Goal: Transaction & Acquisition: Download file/media

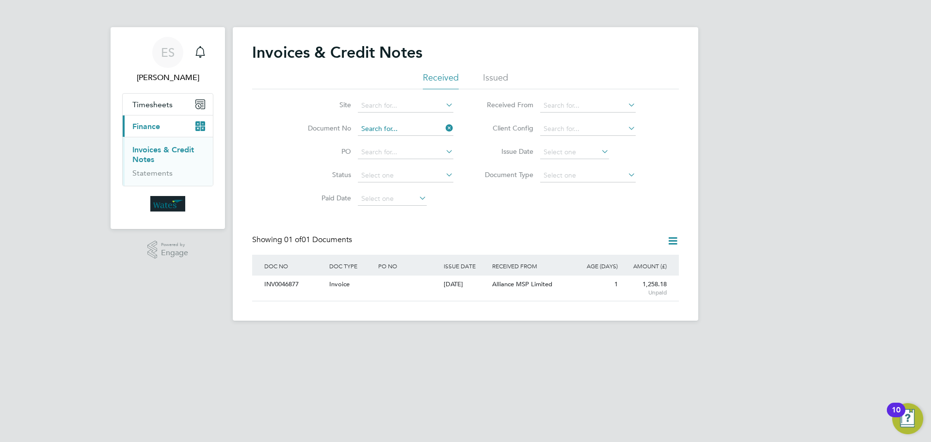
click at [417, 132] on input at bounding box center [405, 129] width 95 height 14
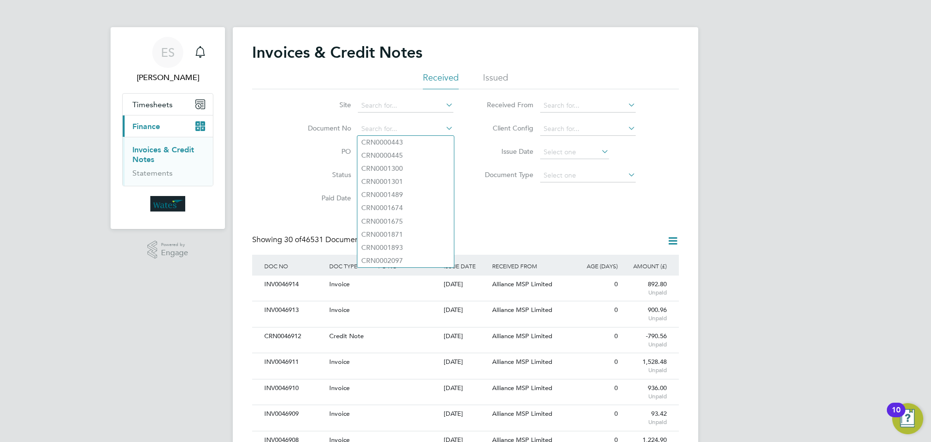
click at [292, 171] on li "Status" at bounding box center [374, 175] width 182 height 23
click at [667, 245] on icon at bounding box center [672, 241] width 12 height 12
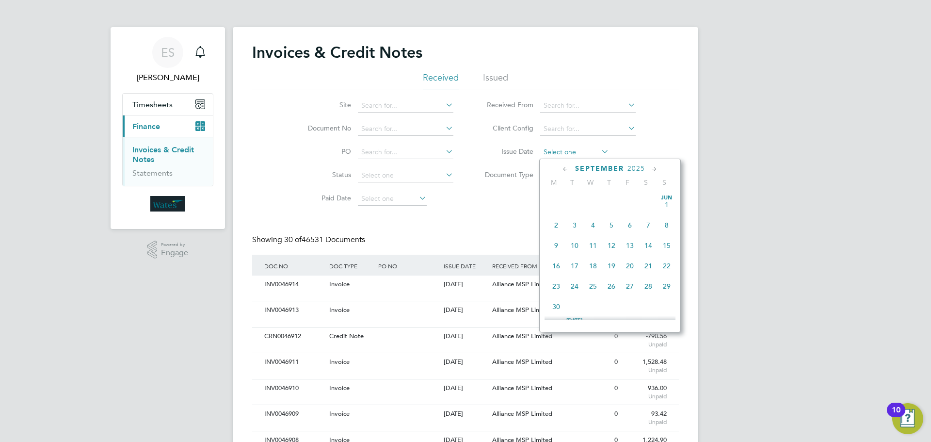
click at [580, 149] on input at bounding box center [574, 152] width 69 height 14
click at [555, 241] on span "29" at bounding box center [556, 235] width 18 height 18
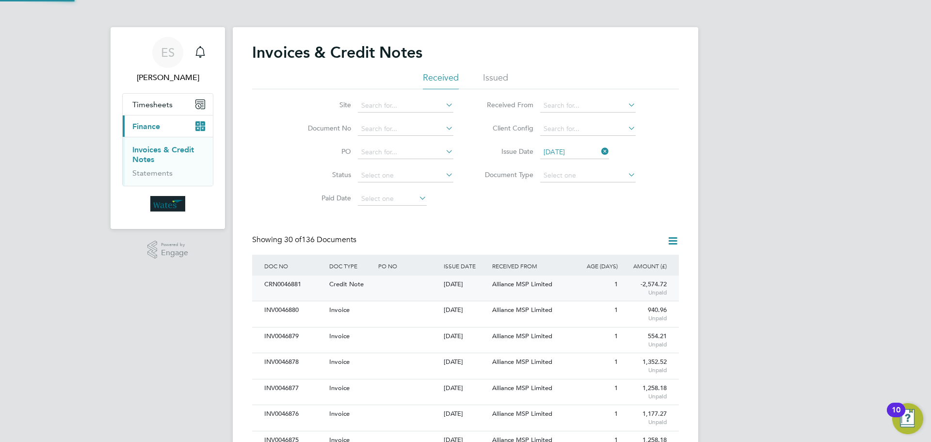
scroll to position [18, 66]
click at [671, 238] on icon at bounding box center [672, 241] width 12 height 12
click at [620, 260] on li "Download invoices" at bounding box center [632, 264] width 92 height 14
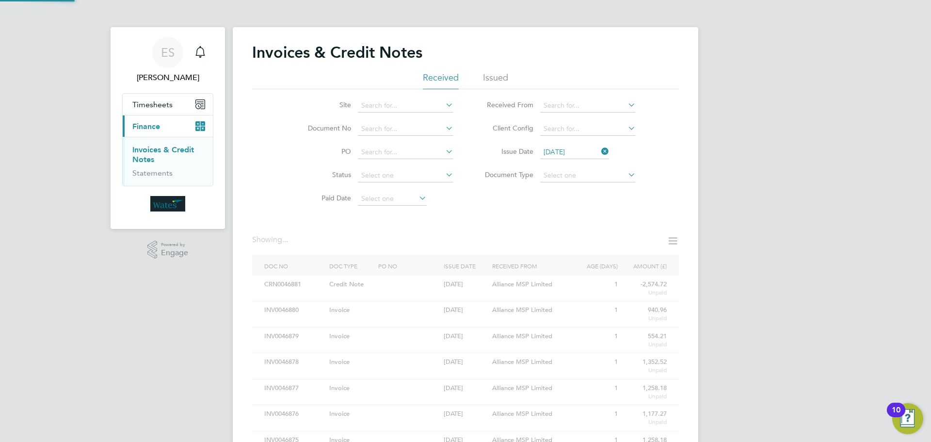
click at [671, 235] on icon at bounding box center [672, 241] width 12 height 12
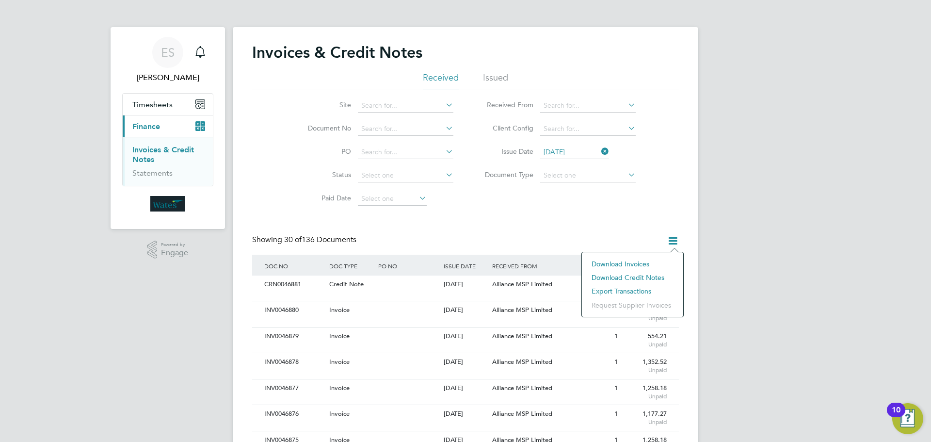
click at [639, 271] on li "Download credit notes" at bounding box center [632, 277] width 92 height 14
click at [592, 150] on input "[DATE]" at bounding box center [574, 152] width 69 height 14
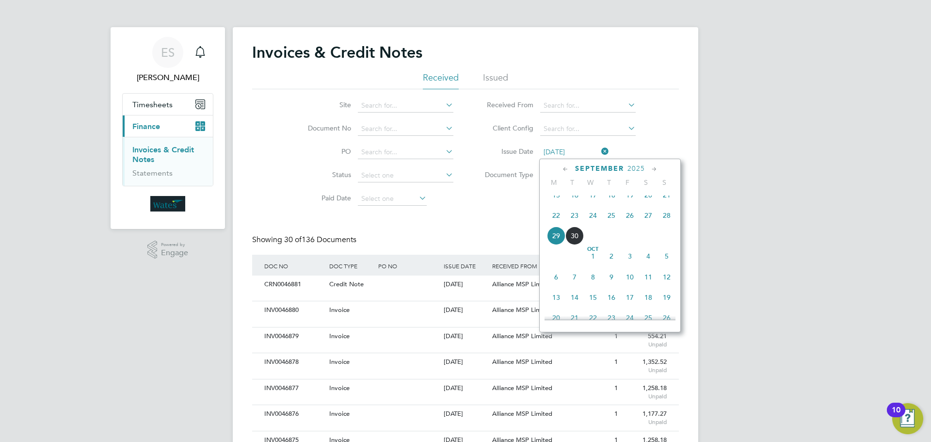
click at [574, 238] on span "30" at bounding box center [574, 235] width 18 height 18
type input "[DATE]"
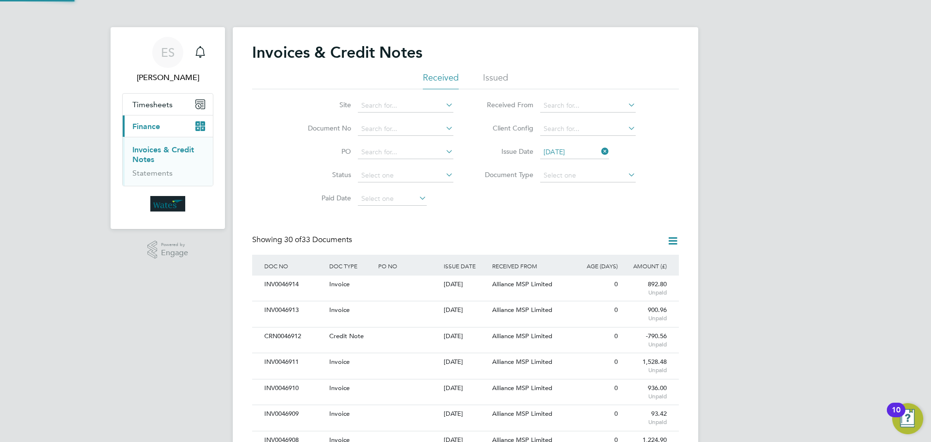
click at [670, 236] on icon at bounding box center [672, 241] width 12 height 12
click at [638, 258] on li "Download invoices" at bounding box center [632, 264] width 92 height 14
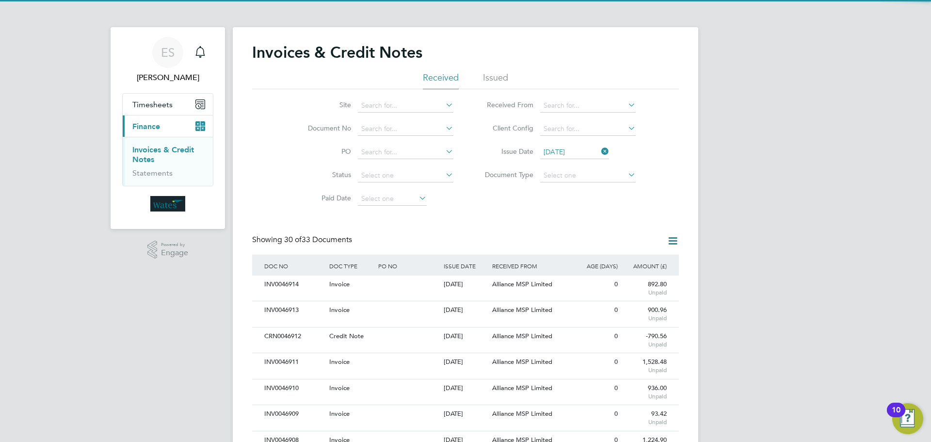
click at [666, 239] on icon at bounding box center [672, 241] width 12 height 12
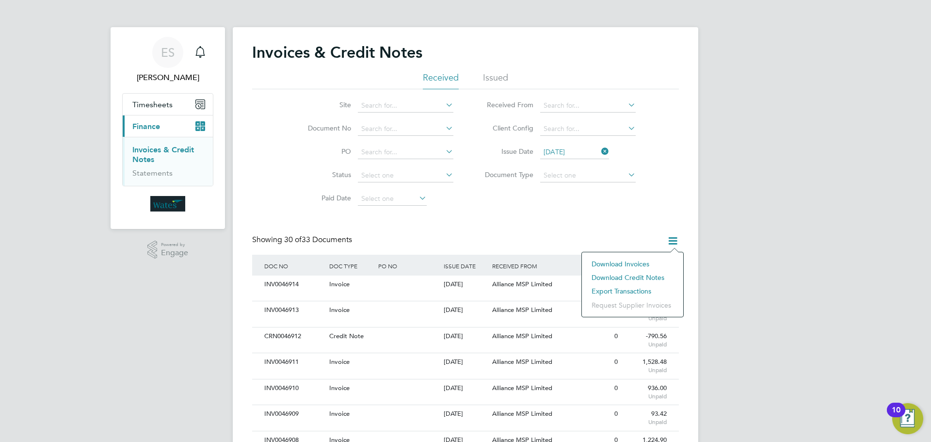
click at [644, 276] on li "Download credit notes" at bounding box center [632, 277] width 92 height 14
